Goal: Information Seeking & Learning: Learn about a topic

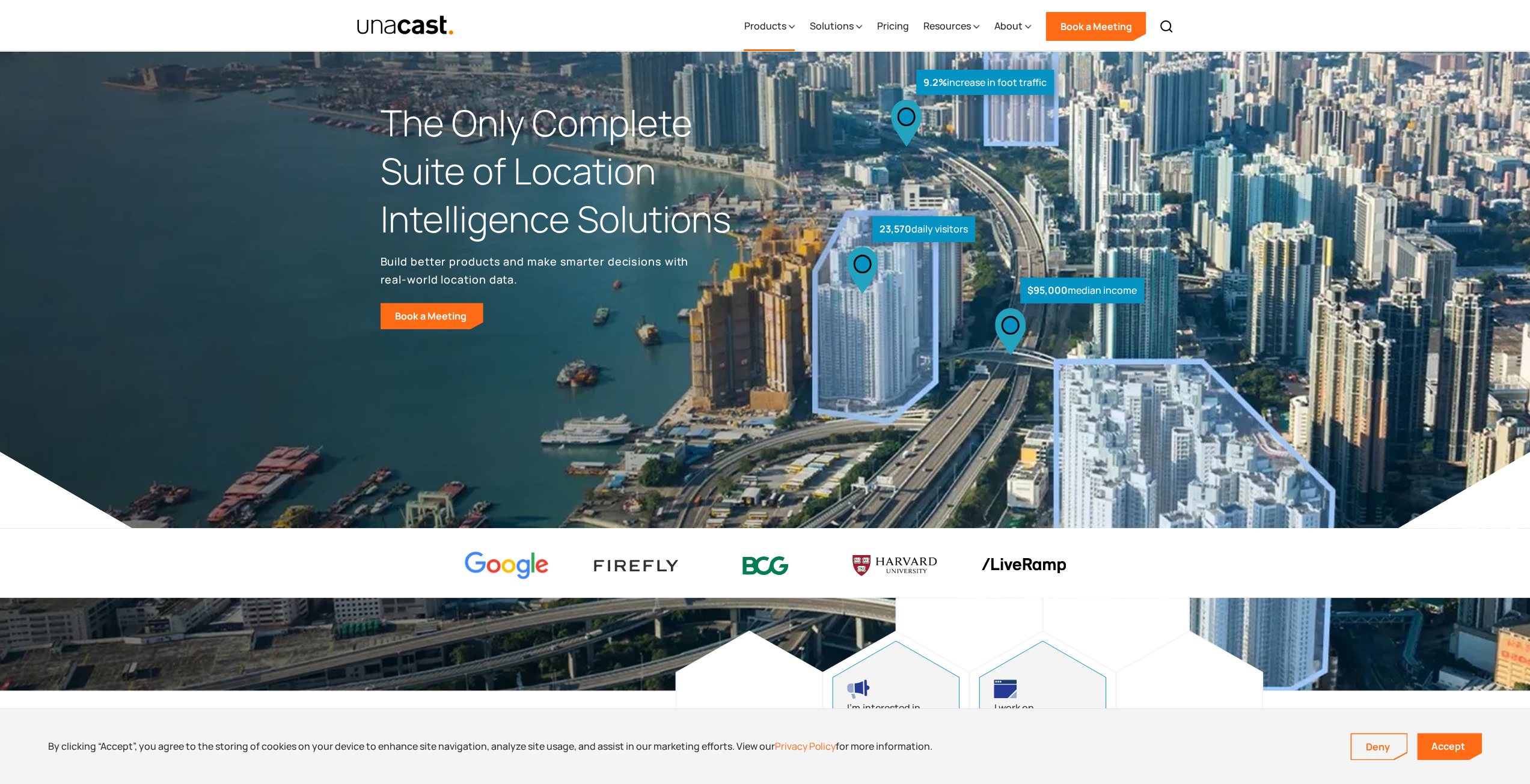
click at [770, 23] on div "Products" at bounding box center [764, 25] width 42 height 15
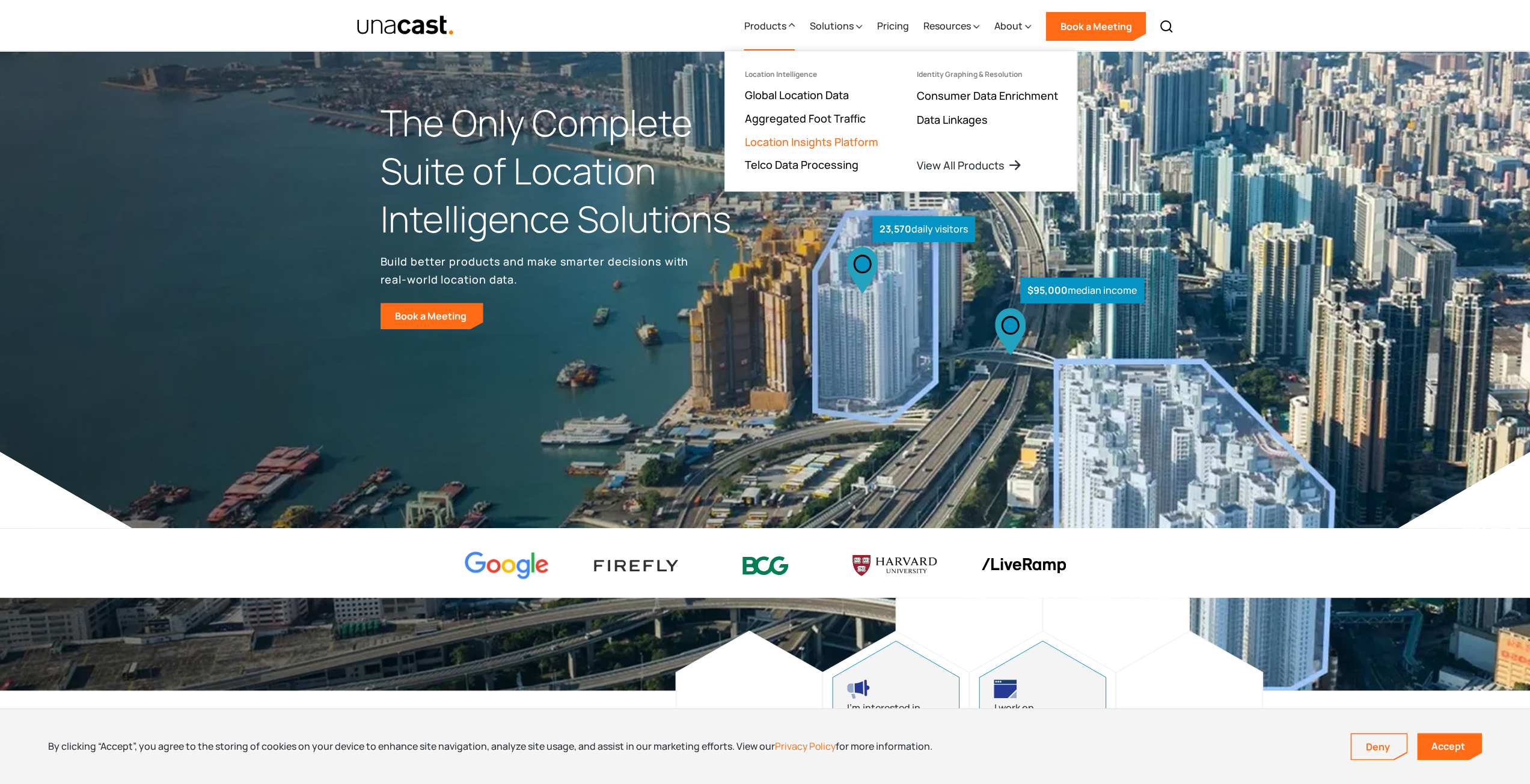
click at [801, 142] on link "Location Insights Platform" at bounding box center [811, 142] width 134 height 15
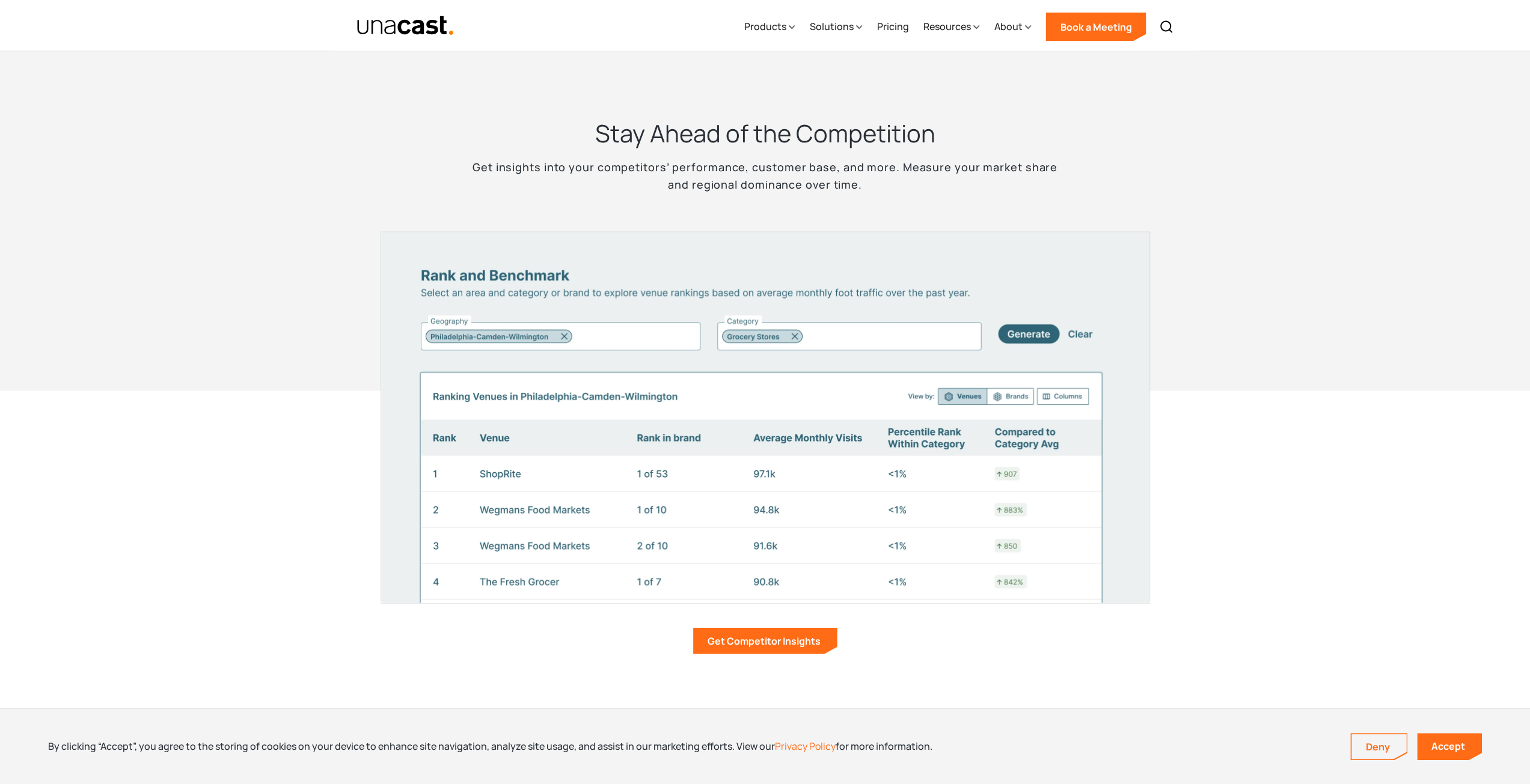
scroll to position [3215, 0]
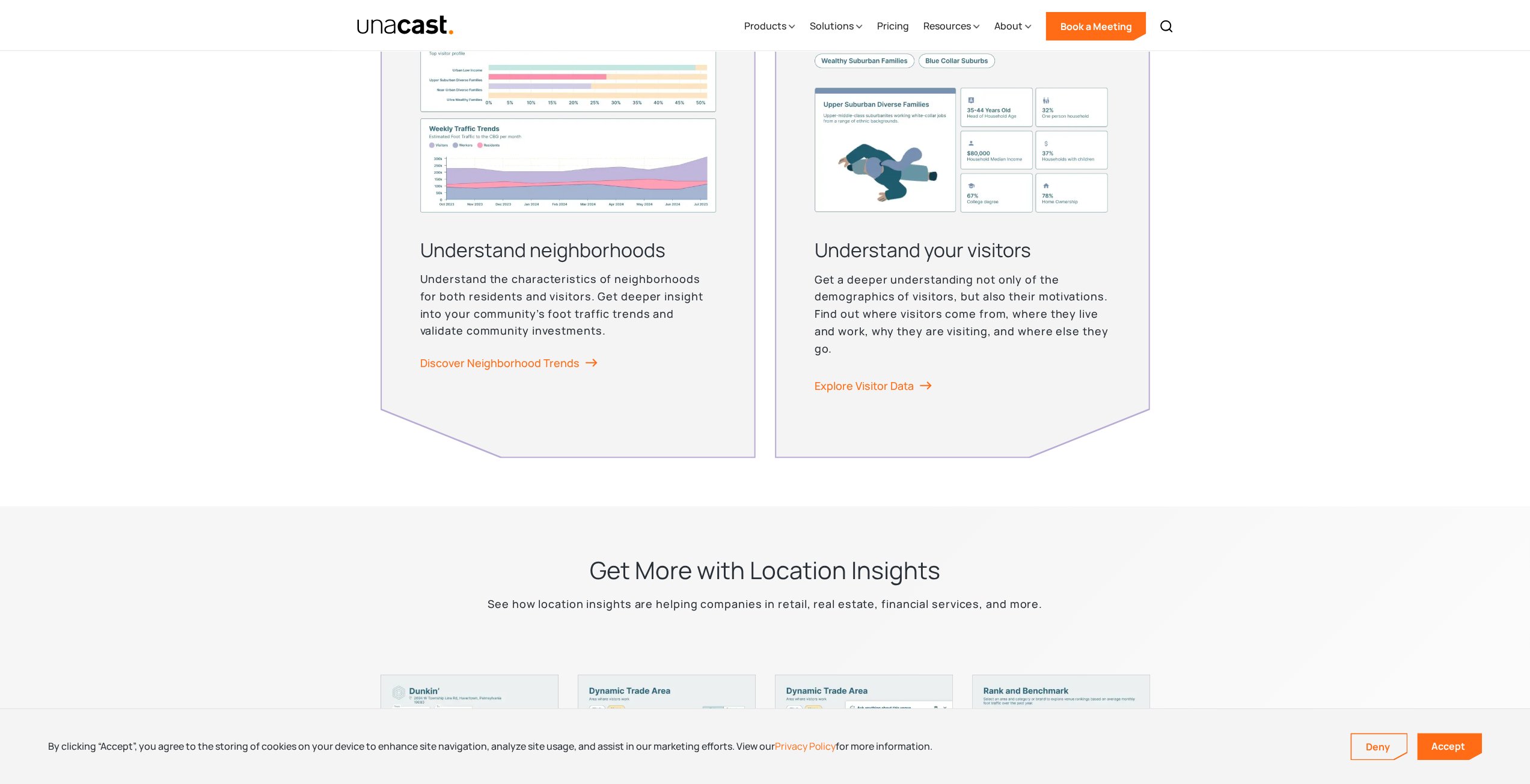
drag, startPoint x: 541, startPoint y: 229, endPoint x: 592, endPoint y: 479, distance: 255.1
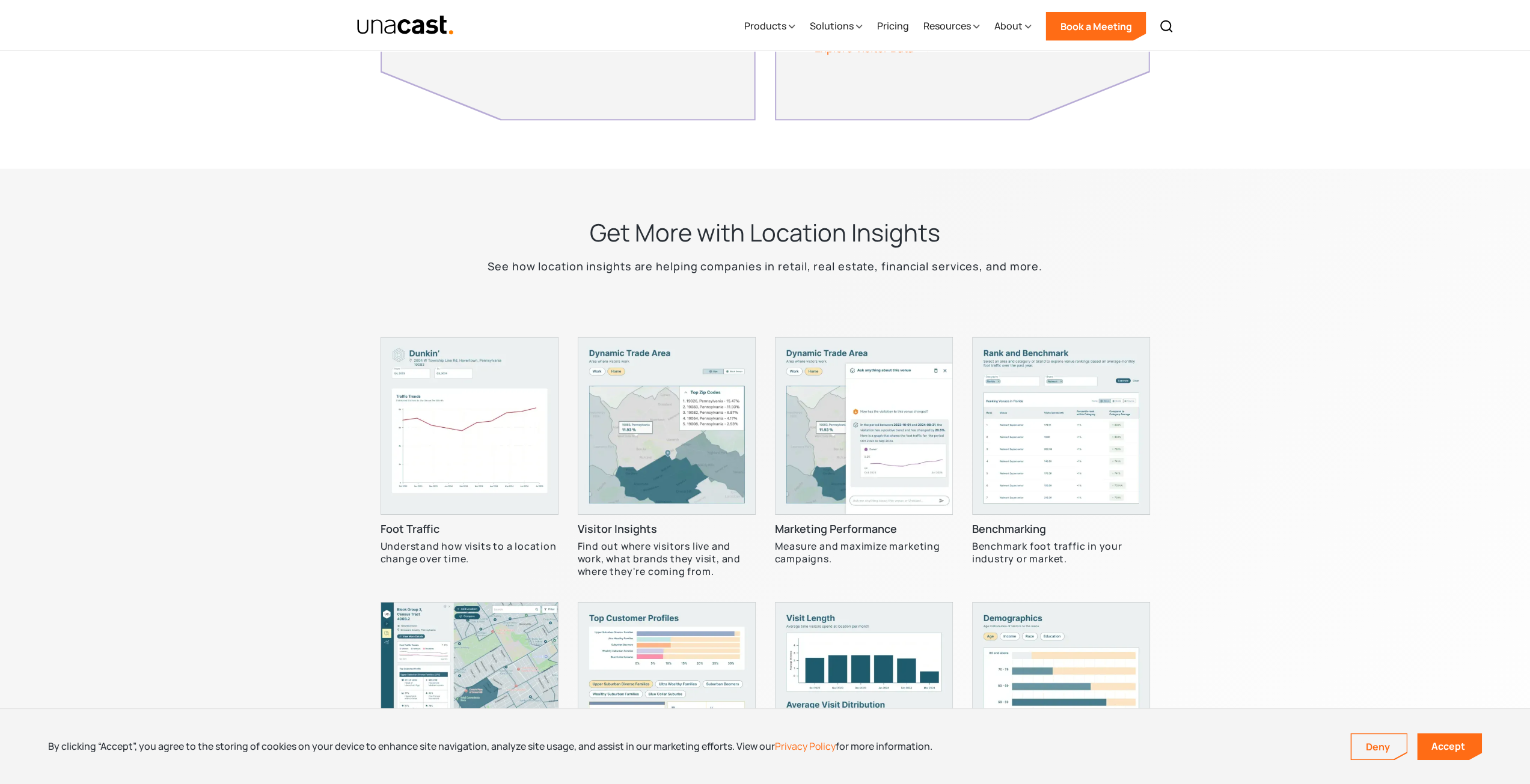
scroll to position [0, 0]
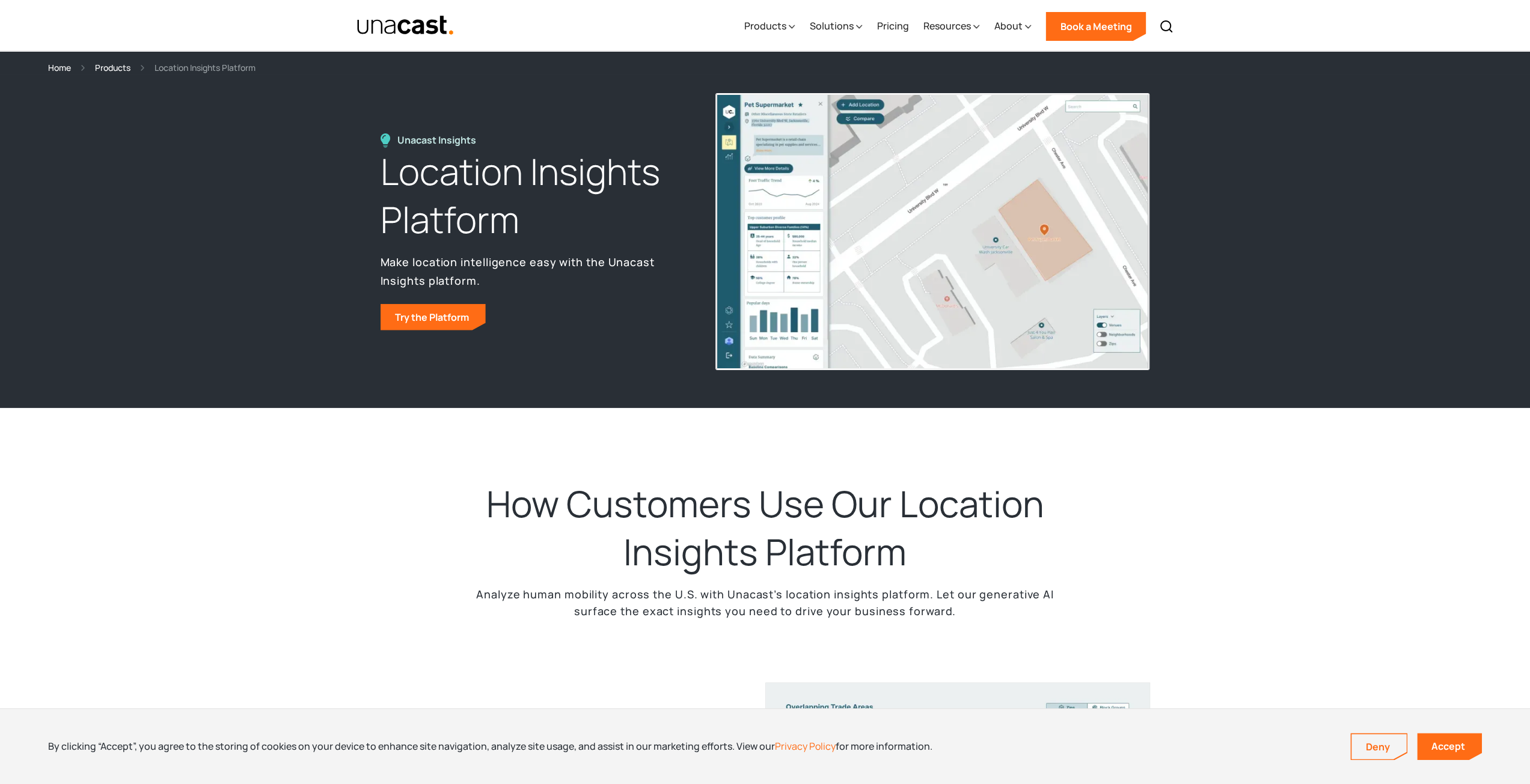
drag, startPoint x: 1100, startPoint y: 558, endPoint x: 954, endPoint y: -52, distance: 627.2
click at [840, 26] on div "Solutions" at bounding box center [831, 25] width 44 height 15
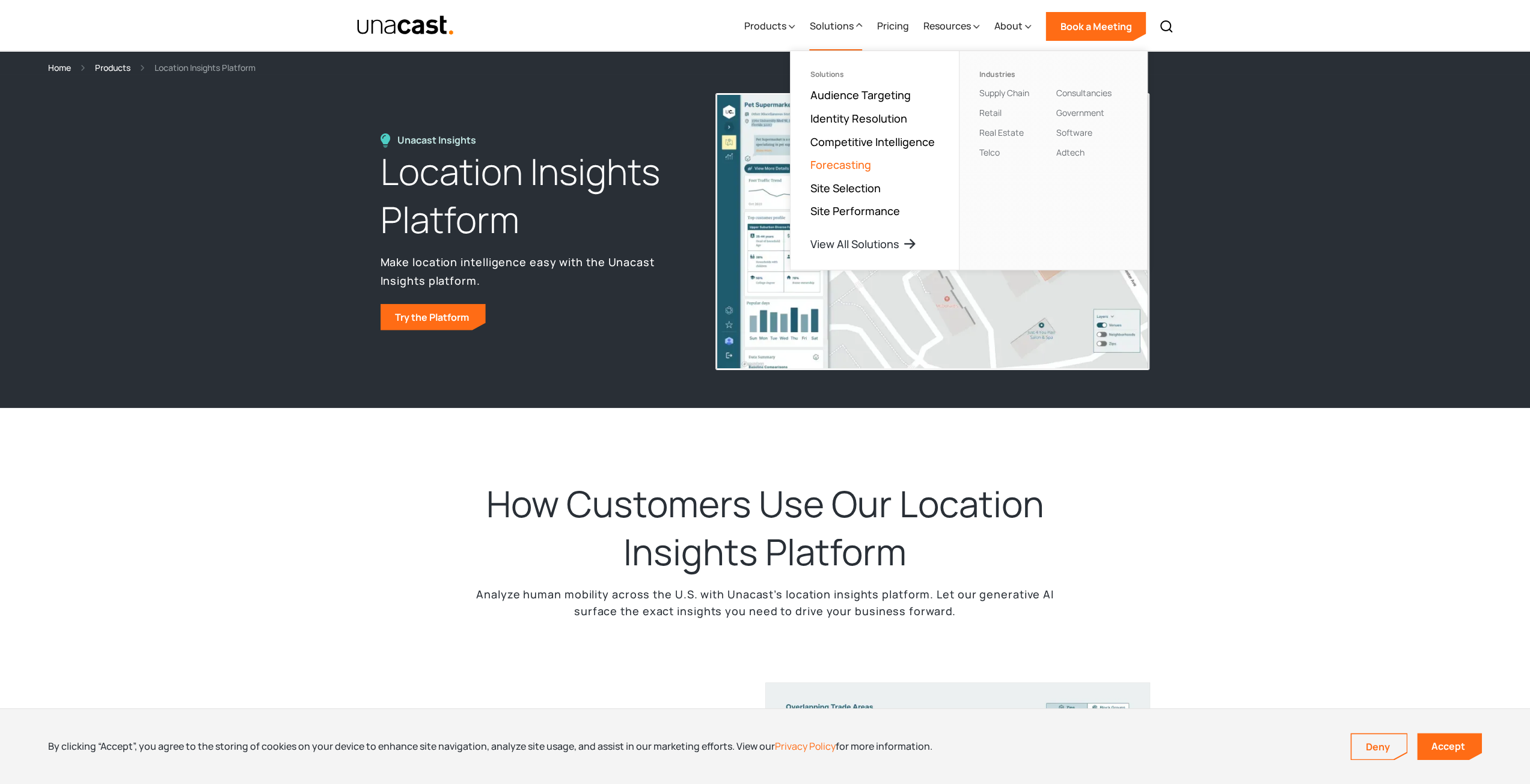
click at [854, 168] on link "Forecasting" at bounding box center [840, 164] width 61 height 15
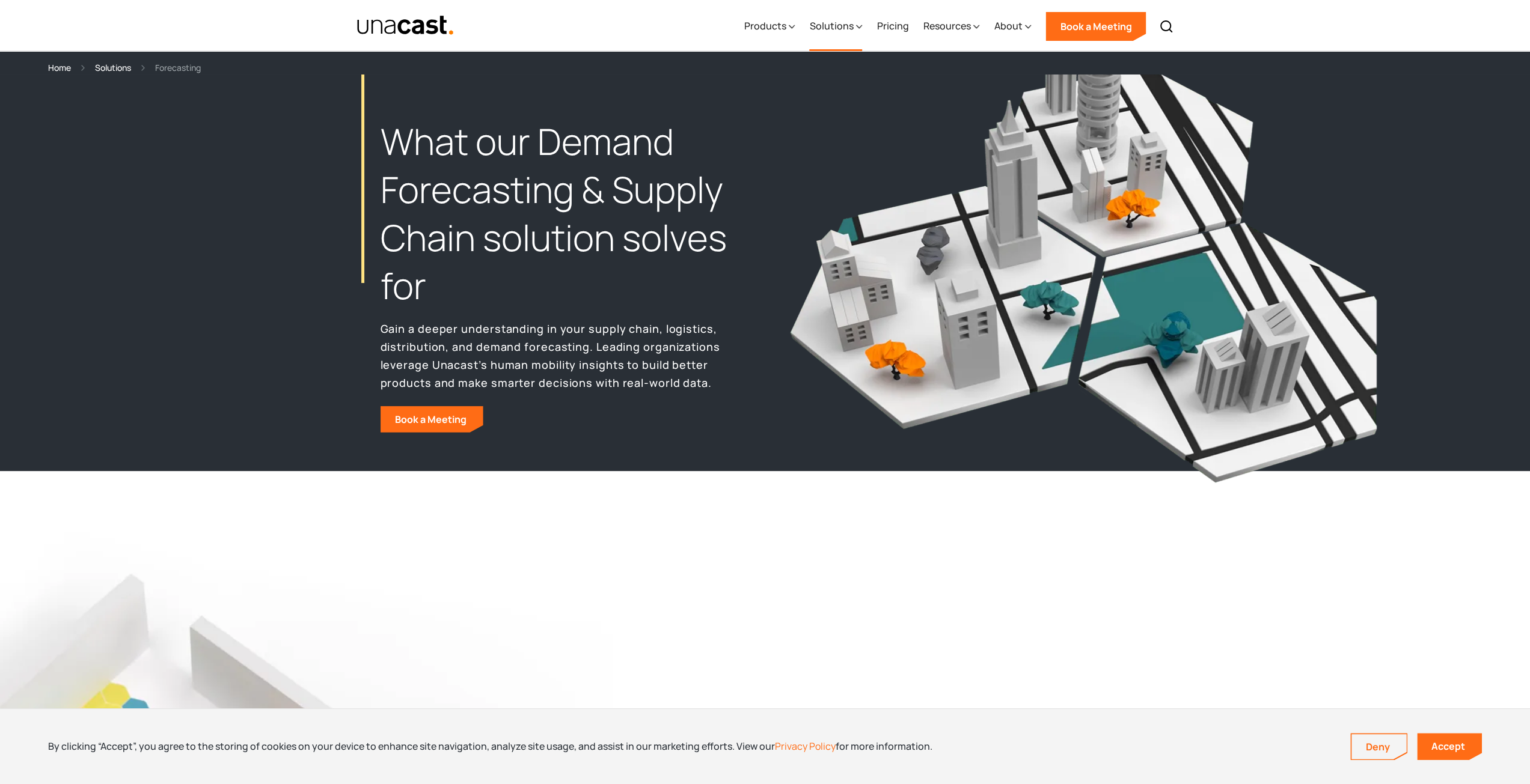
click at [844, 30] on div "Solutions" at bounding box center [831, 25] width 44 height 15
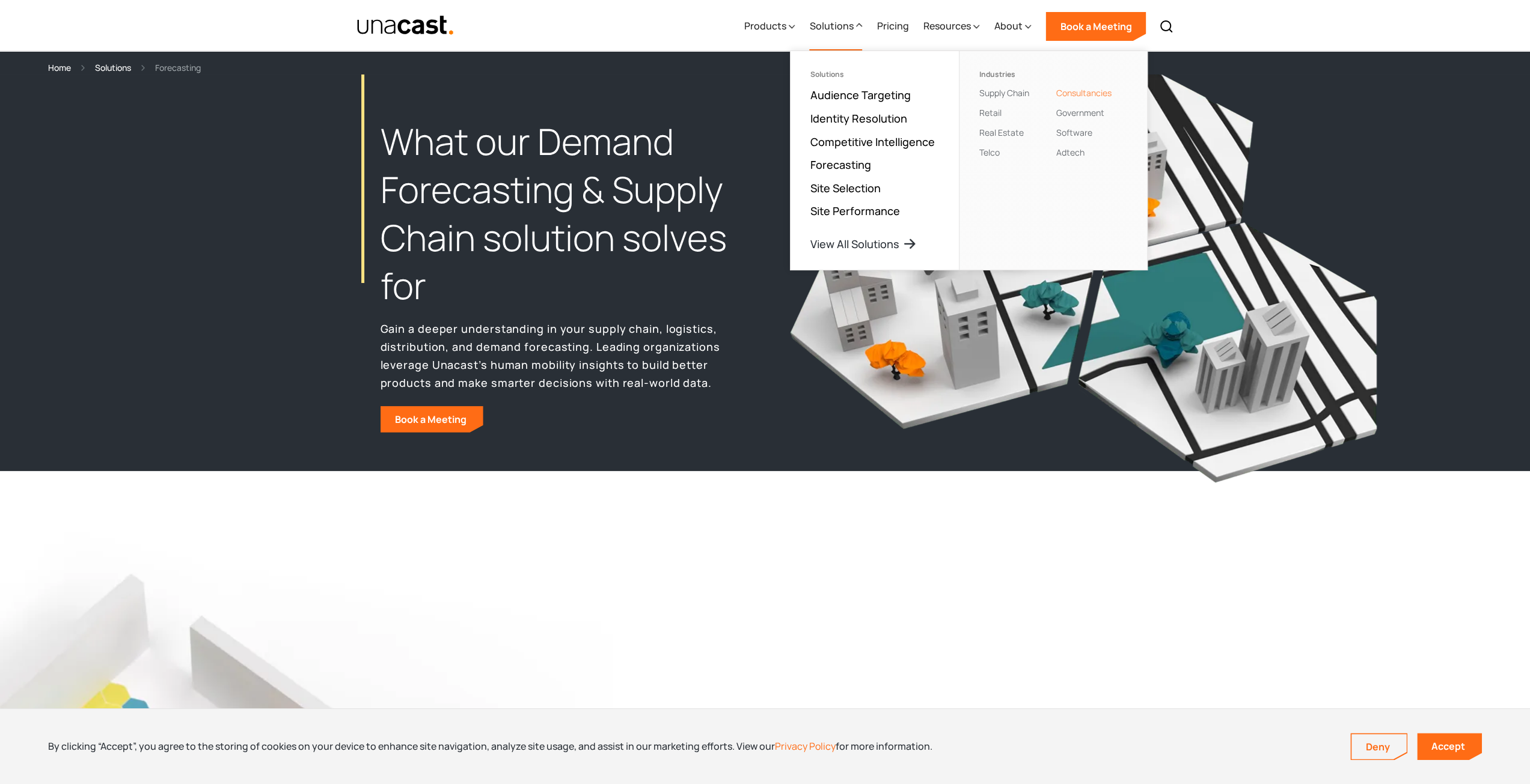
click at [1088, 91] on link "Consultancies" at bounding box center [1084, 92] width 56 height 11
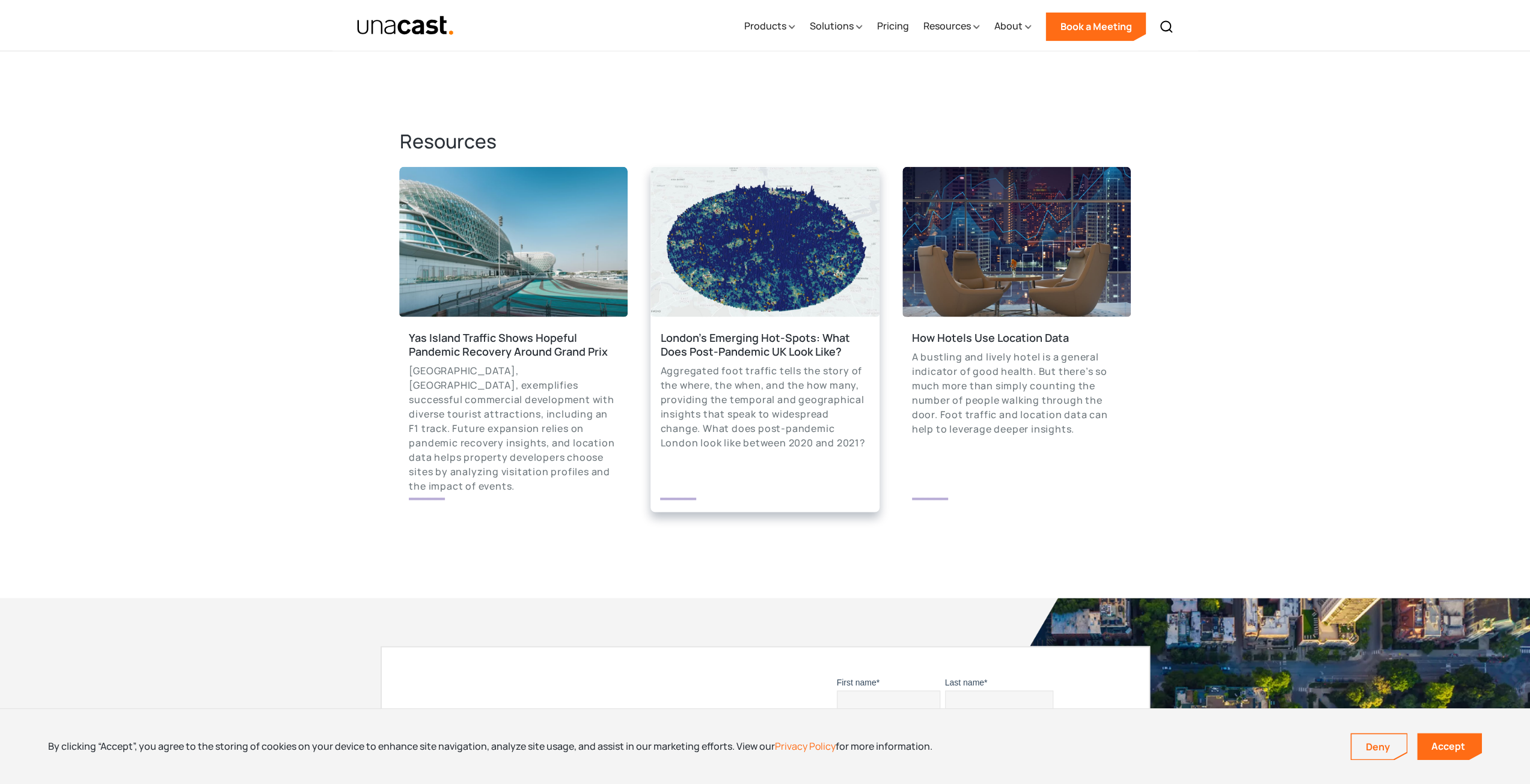
scroll to position [1863, 0]
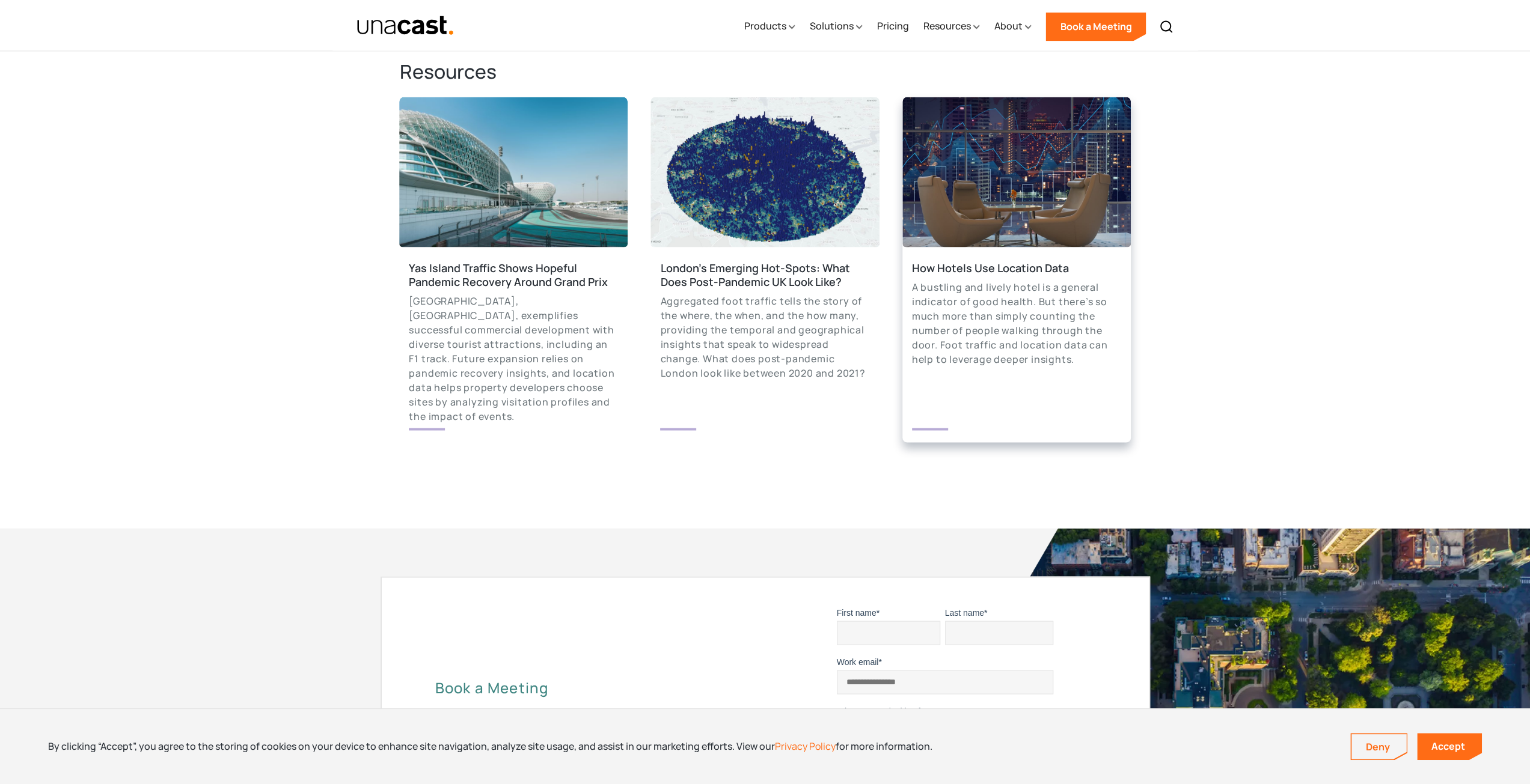
click at [987, 307] on div "A bustling and lively hotel is a general indicator of good health. But there’s …" at bounding box center [1016, 324] width 209 height 87
